Goal: Transaction & Acquisition: Obtain resource

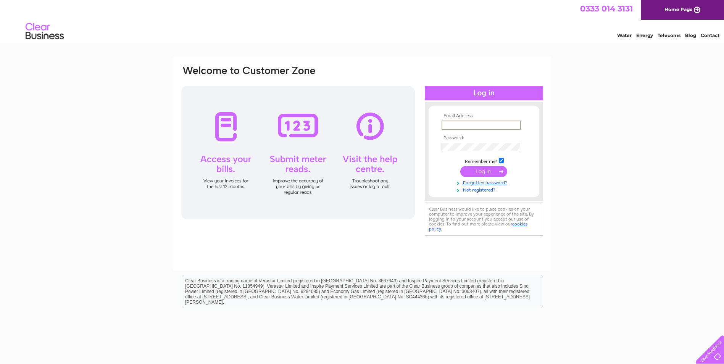
click at [453, 124] on input "text" at bounding box center [481, 125] width 79 height 9
type input "[PERSON_NAME][EMAIL_ADDRESS][DOMAIN_NAME]"
click at [460, 166] on input "submit" at bounding box center [483, 171] width 47 height 11
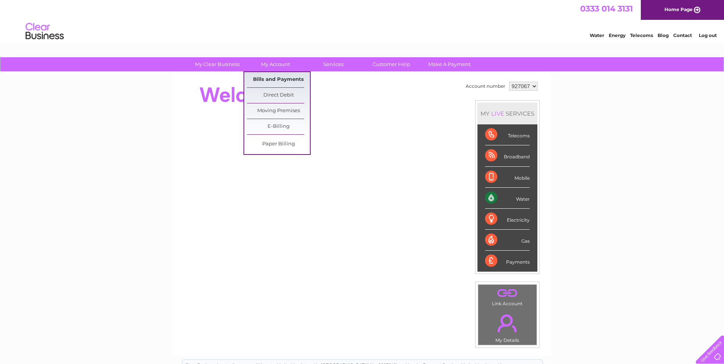
click at [274, 78] on link "Bills and Payments" at bounding box center [278, 79] width 63 height 15
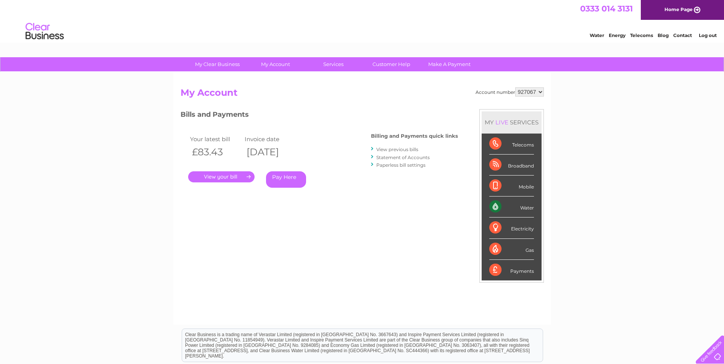
click at [223, 176] on link "." at bounding box center [221, 176] width 66 height 11
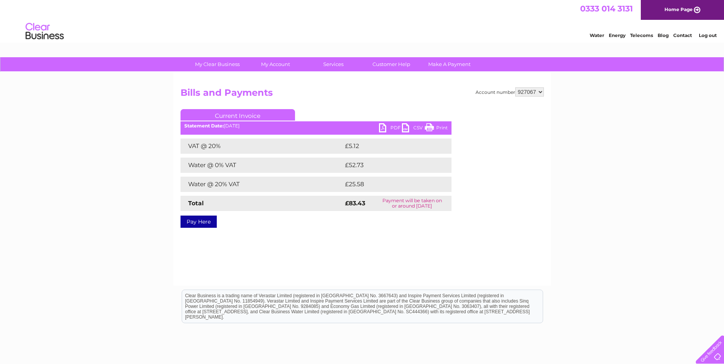
click at [382, 127] on link "PDF" at bounding box center [390, 128] width 23 height 11
click at [703, 34] on link "Log out" at bounding box center [708, 35] width 18 height 6
